Goal: Navigation & Orientation: Understand site structure

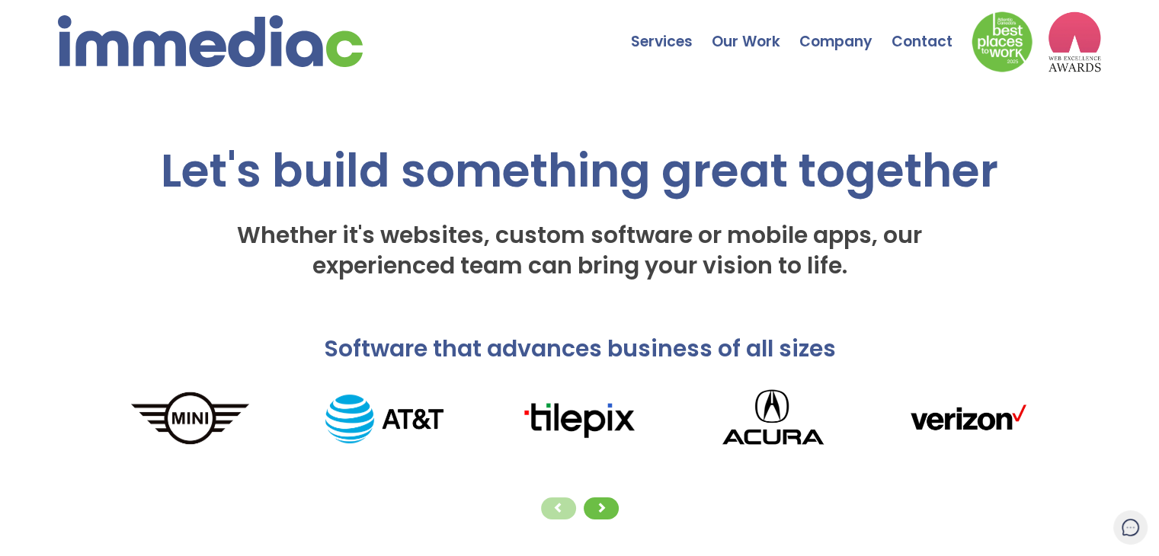
click at [136, 186] on h1 "Let's build something great together" at bounding box center [579, 170] width 927 height 53
click at [908, 39] on link "Contact" at bounding box center [931, 30] width 80 height 53
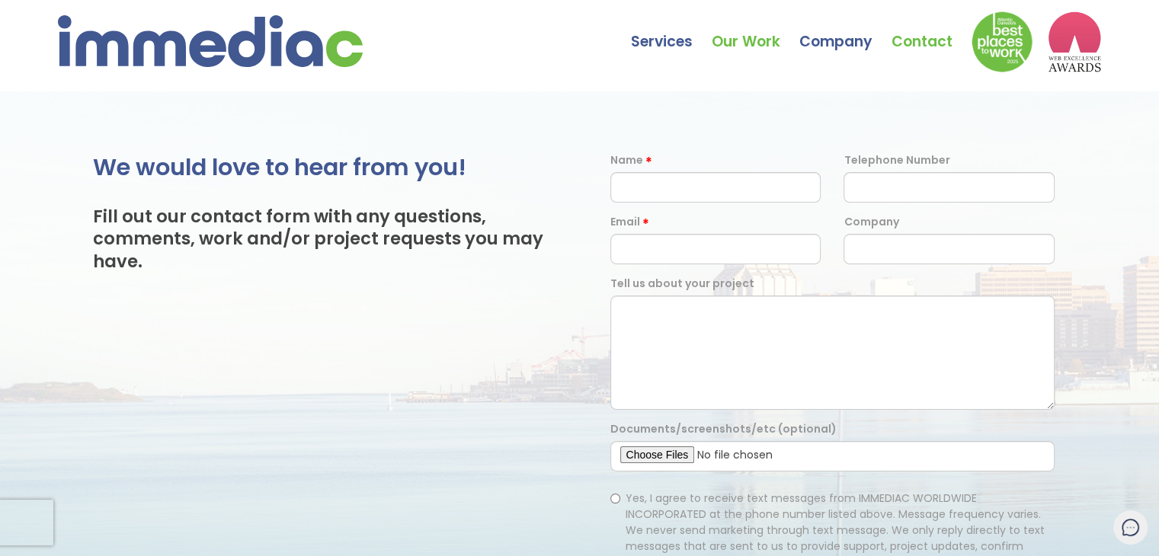
click at [748, 43] on link "Our Work" at bounding box center [755, 30] width 88 height 53
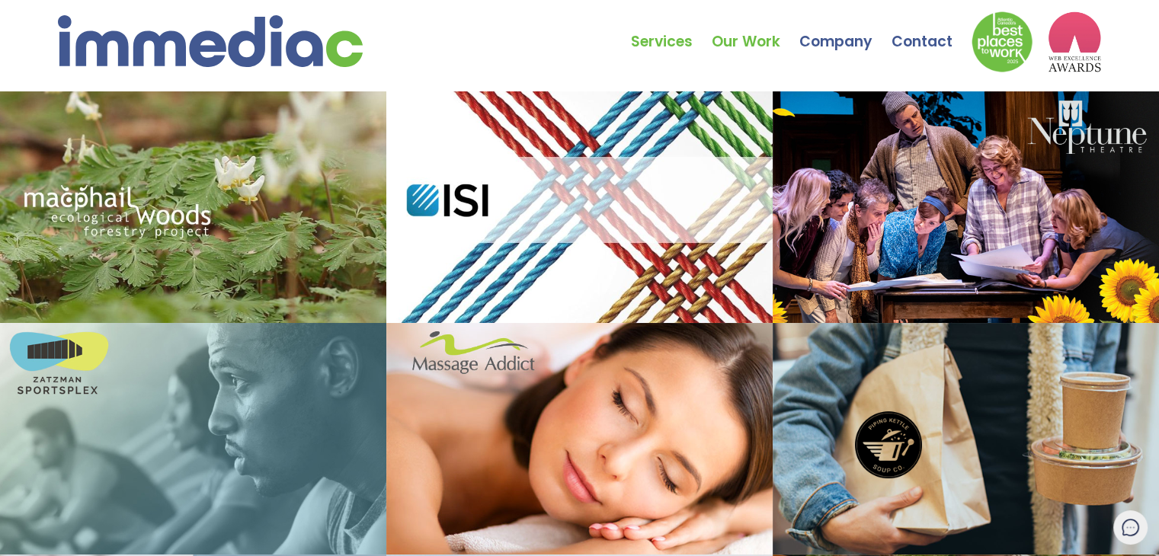
click at [648, 43] on link "Services" at bounding box center [671, 30] width 81 height 53
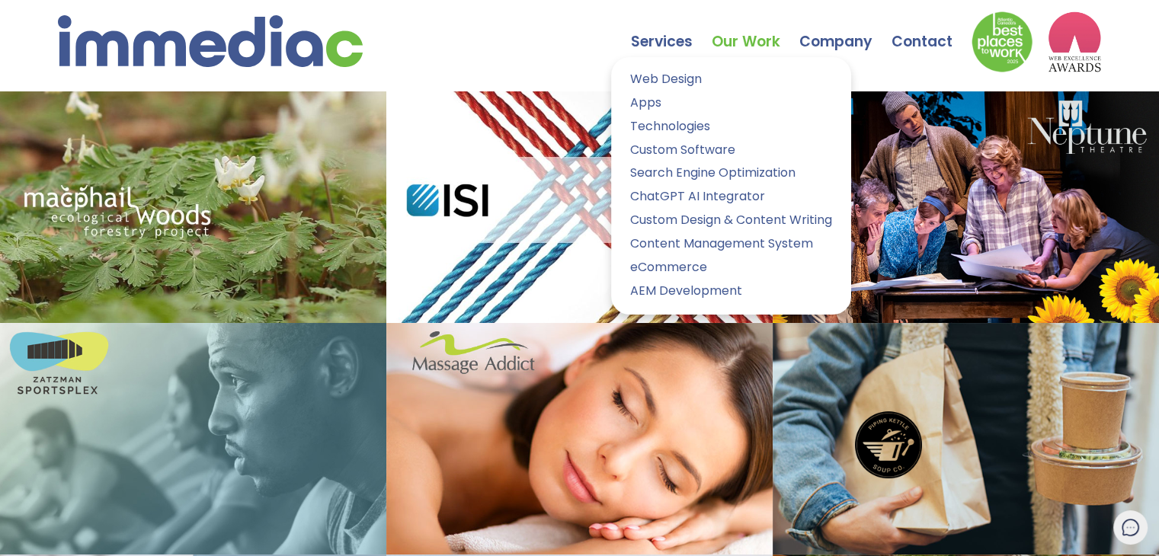
click at [656, 43] on link "Services" at bounding box center [671, 30] width 81 height 53
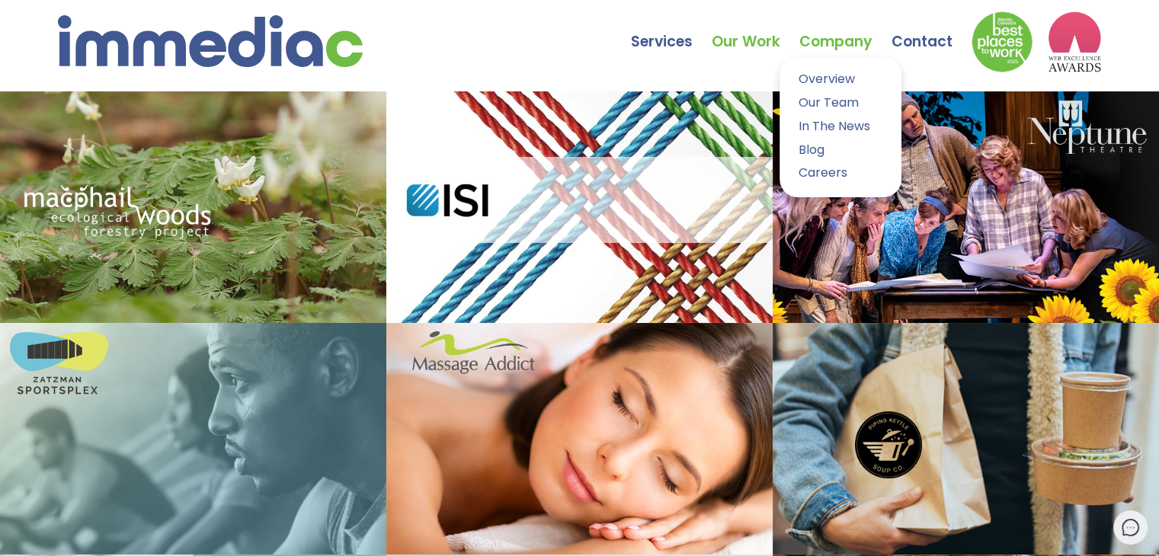
click at [835, 42] on link "Company" at bounding box center [845, 30] width 92 height 53
click at [829, 72] on link "Overview" at bounding box center [840, 80] width 99 height 22
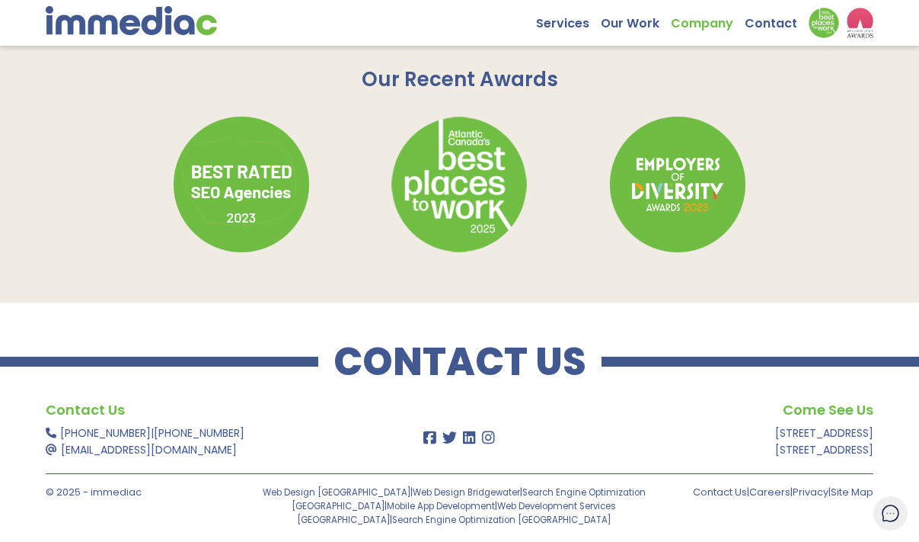
scroll to position [1969, 0]
